Goal: Task Accomplishment & Management: Manage account settings

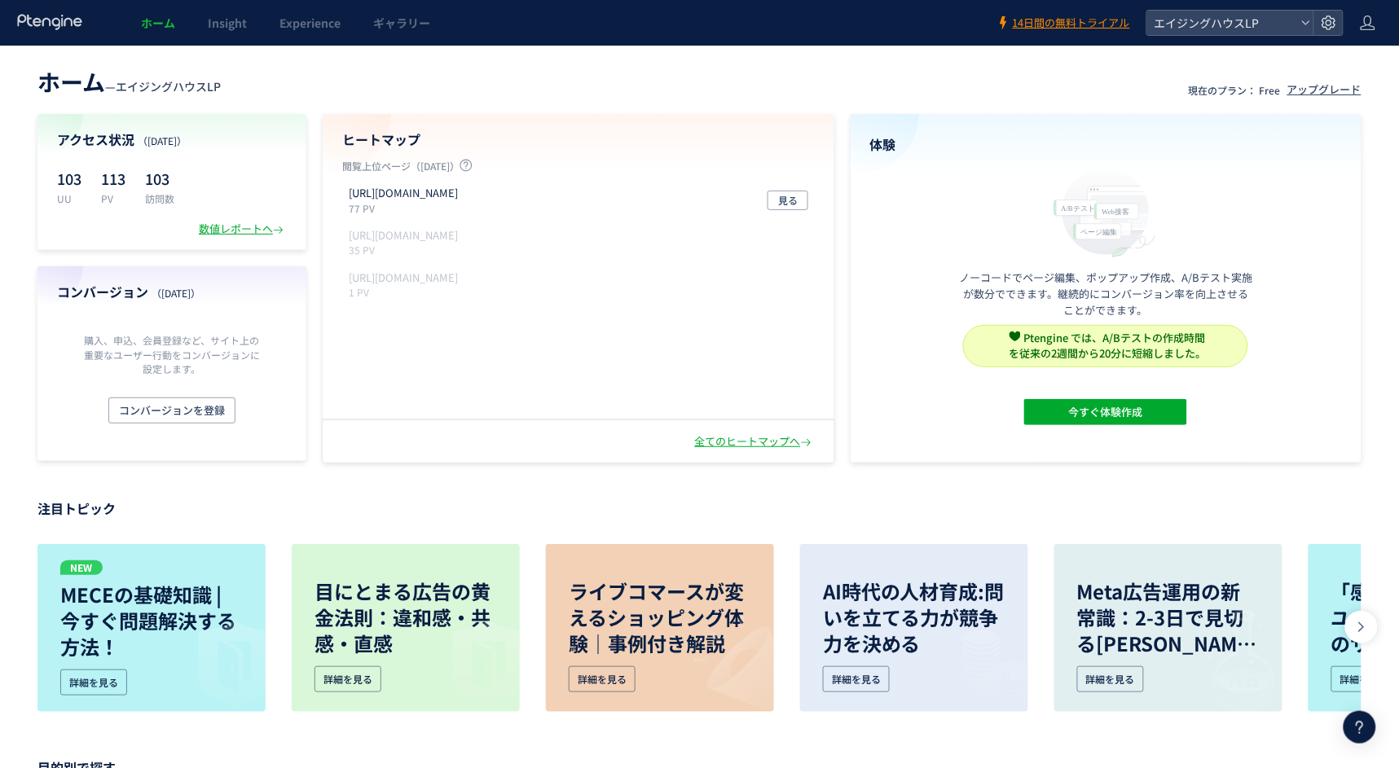
click at [225, 24] on span "Insight" at bounding box center [227, 23] width 39 height 16
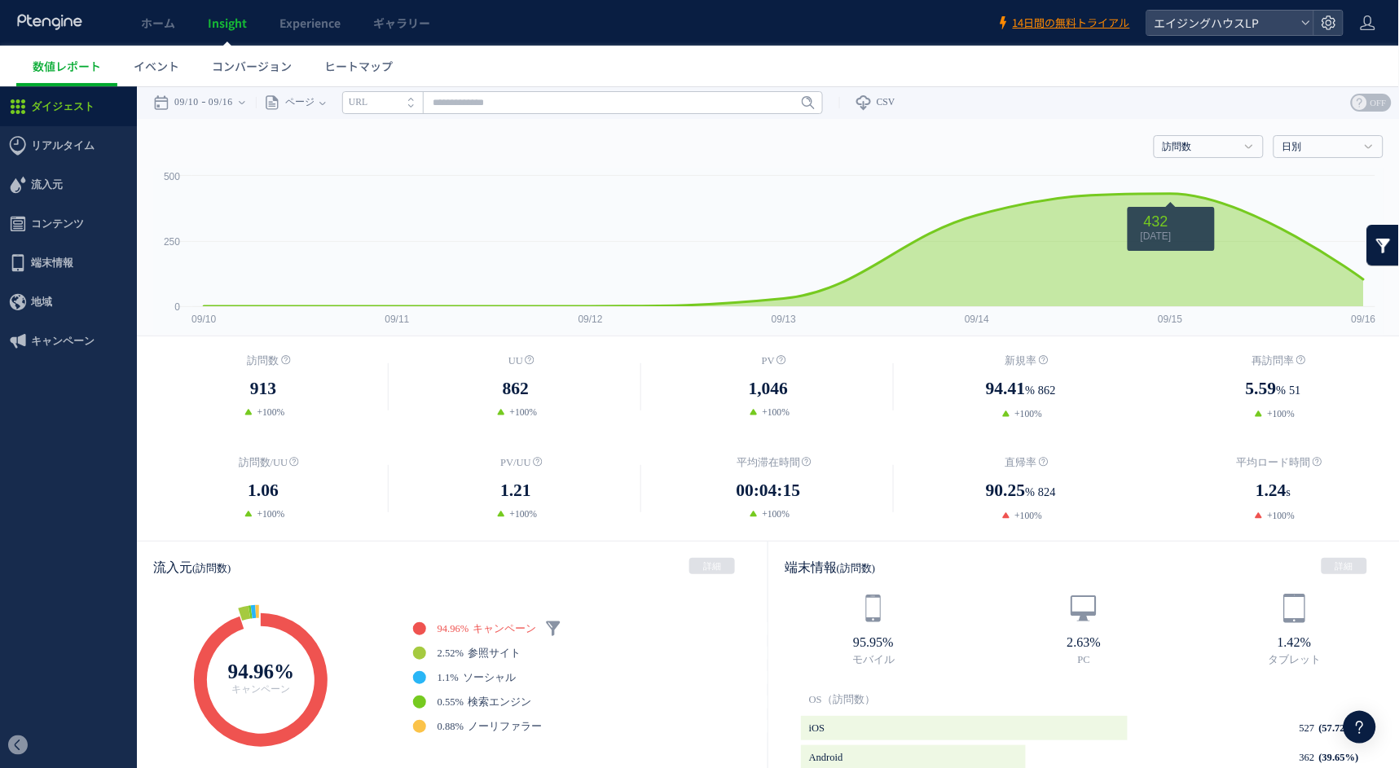
click at [1218, 126] on div "訪問数 訪問数 [GEOGRAPHIC_DATA] PV 新規率 再訪問率 訪問数/UU PV/UU 平均滞在時間 直帰率 平均ロード時間 日別" at bounding box center [768, 142] width 1230 height 49
click at [1217, 130] on div "訪問数 訪問数 [GEOGRAPHIC_DATA] PV 新規率 再訪問率 訪問数/UU PV/UU 平均滞在時間 直帰率 平均ロード時間 日別" at bounding box center [768, 142] width 1230 height 49
click at [1217, 149] on link "訪問数" at bounding box center [1200, 146] width 74 height 15
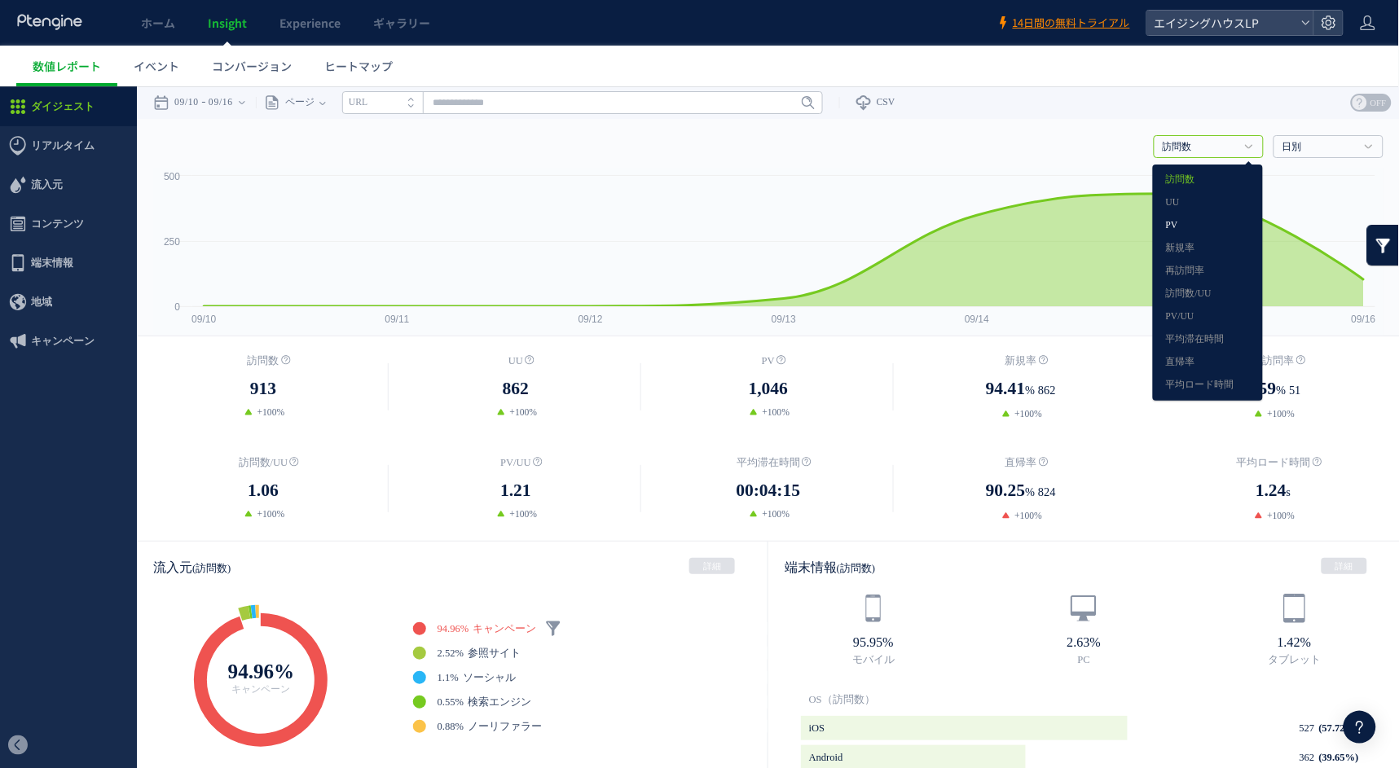
click at [1216, 222] on link "PV" at bounding box center [1208, 224] width 84 height 21
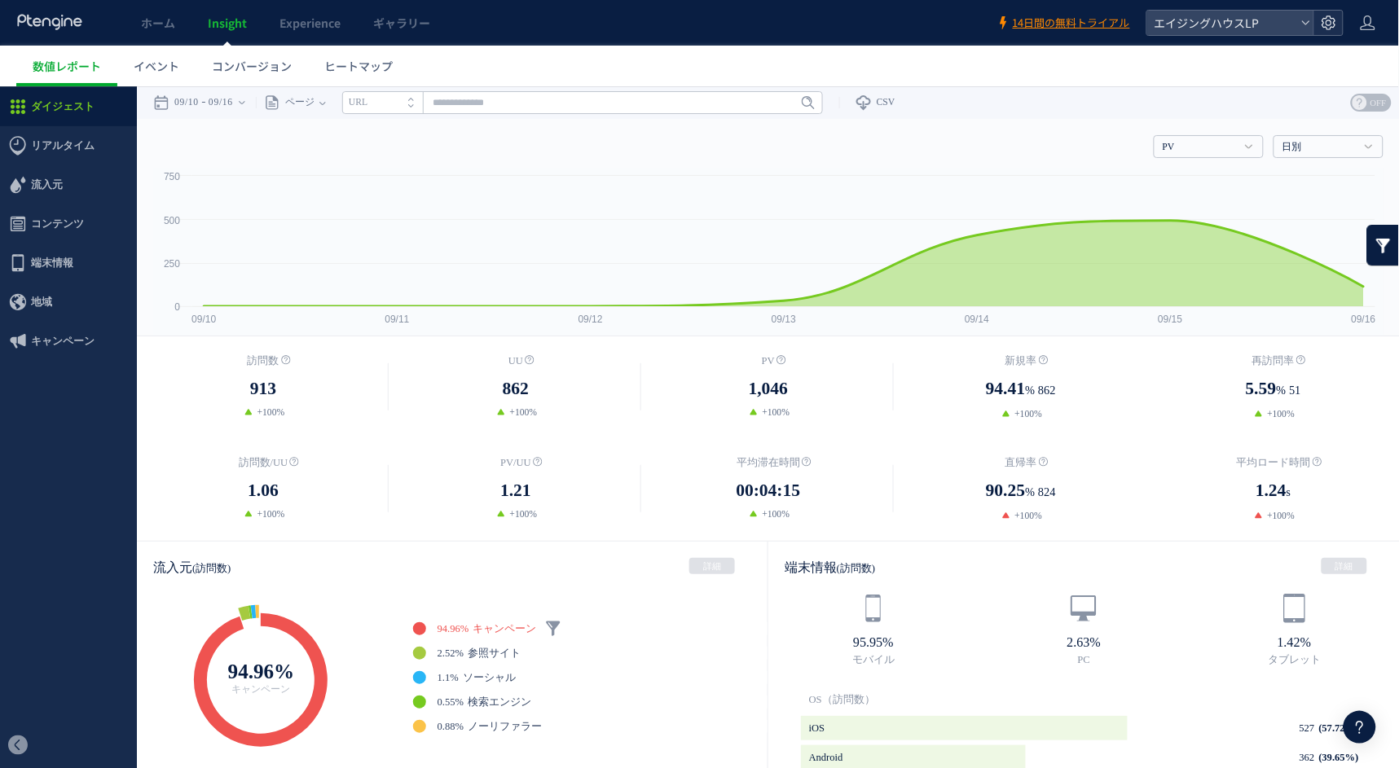
click at [1338, 16] on div at bounding box center [1328, 23] width 29 height 24
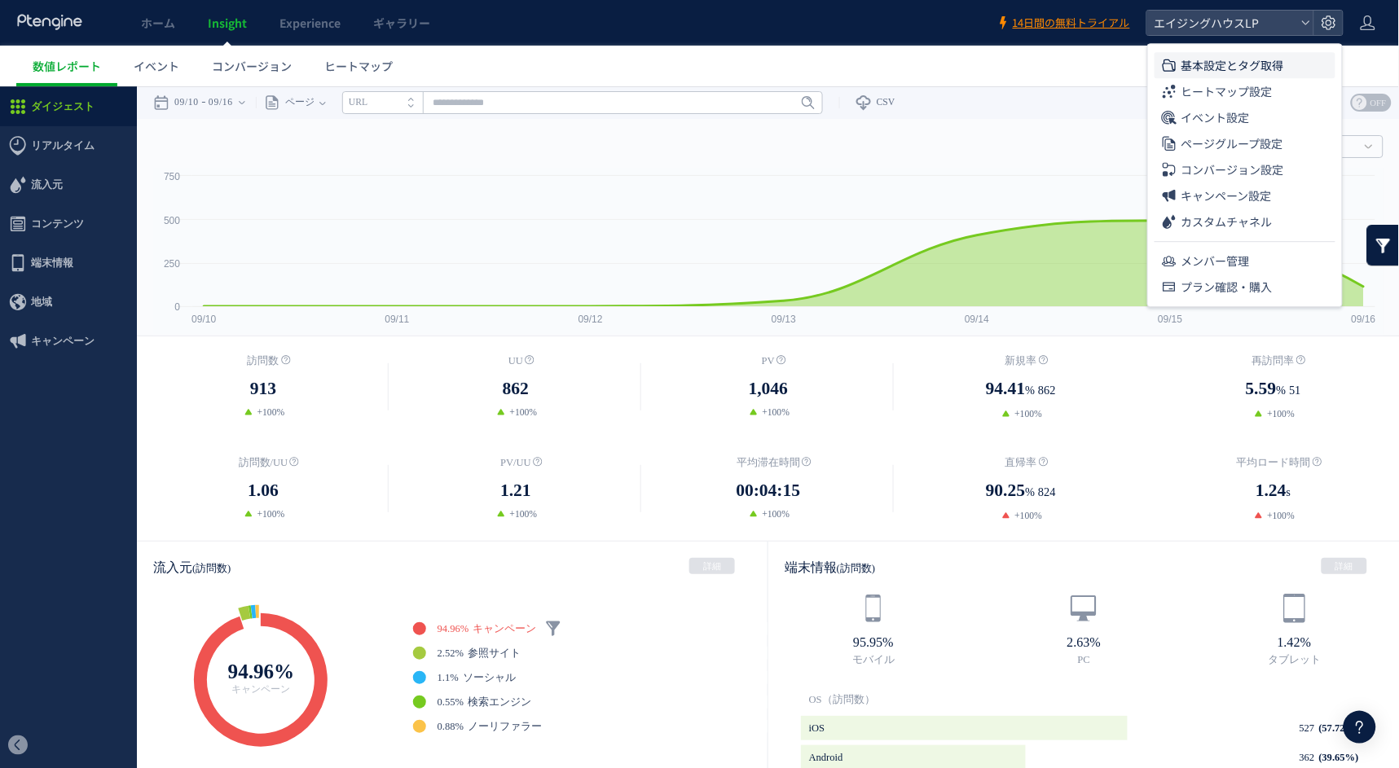
click at [1276, 64] on span "基本設定とタグ取得" at bounding box center [1233, 65] width 103 height 26
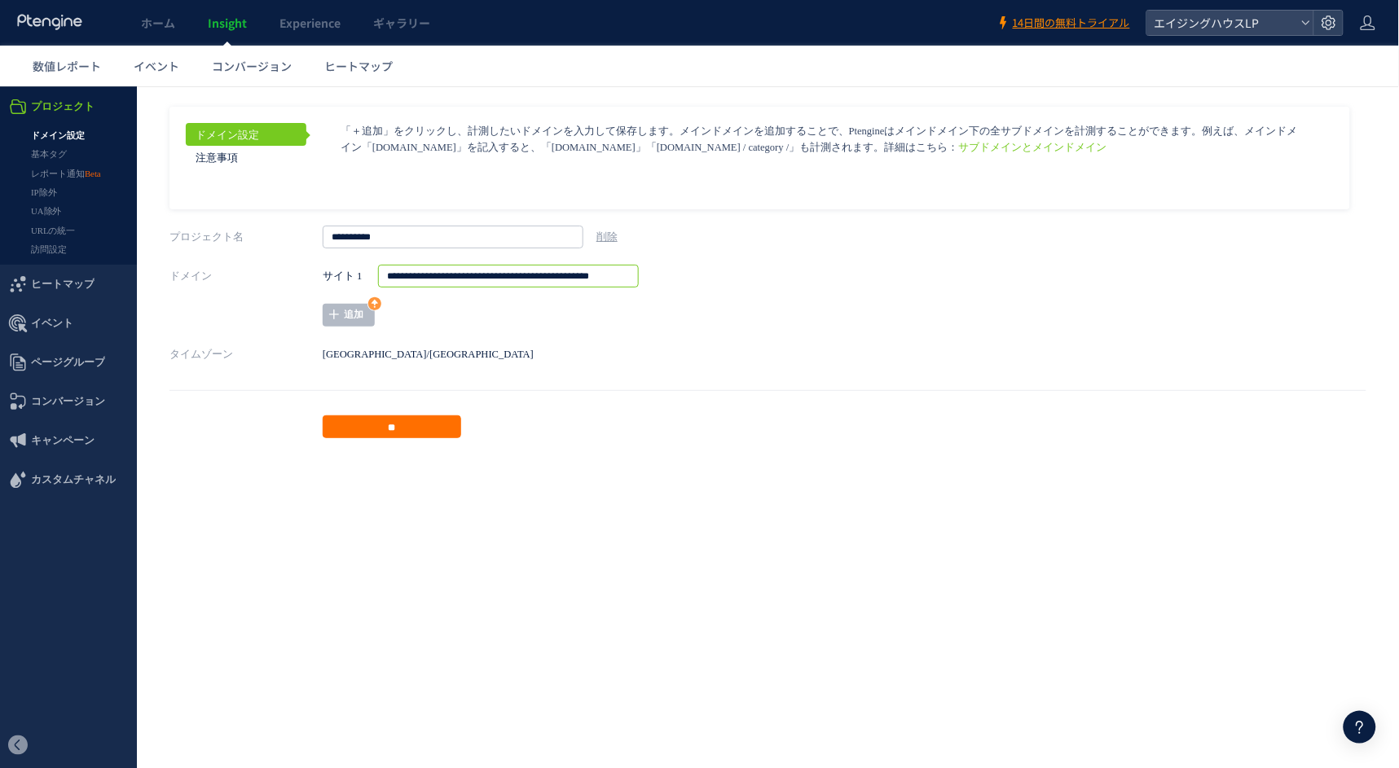
click at [486, 278] on input "**********" at bounding box center [508, 275] width 261 height 23
